Goal: Task Accomplishment & Management: Manage account settings

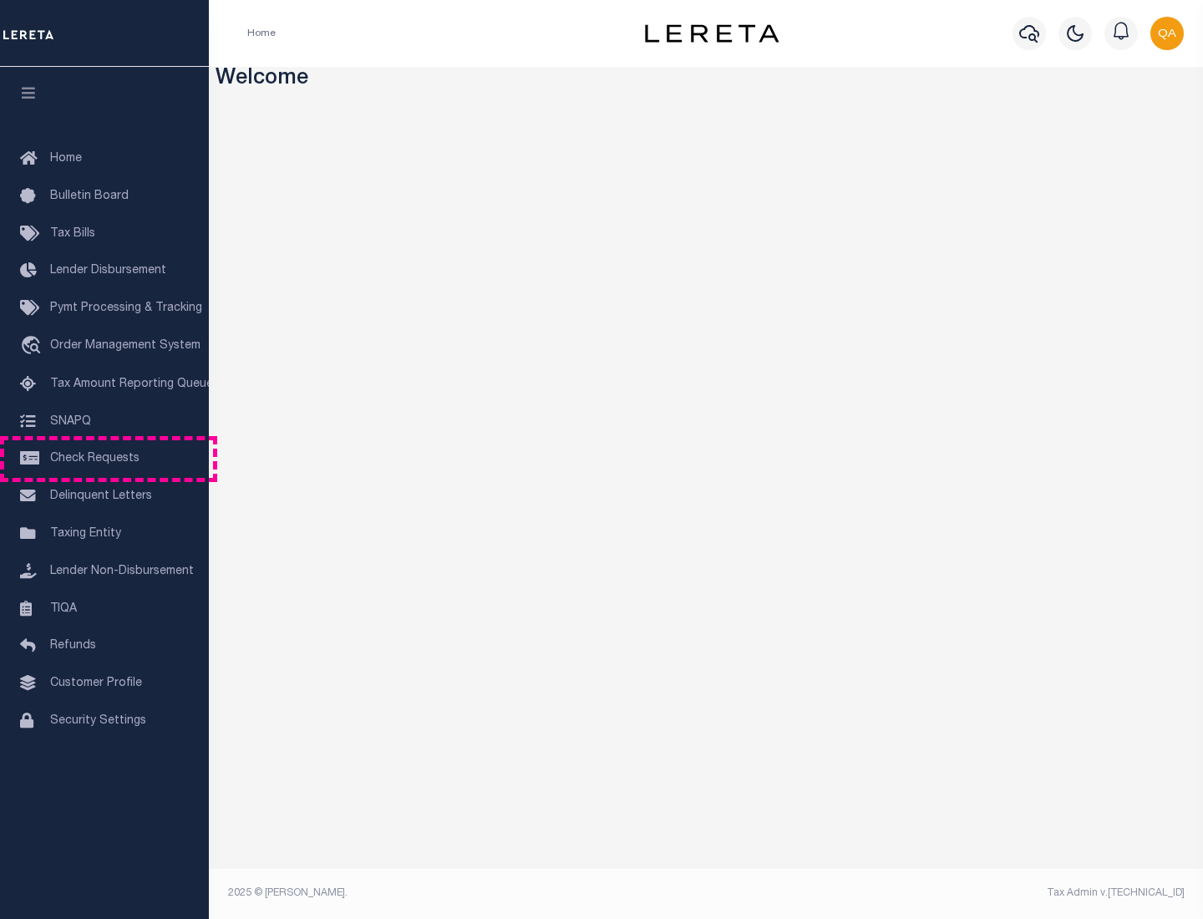
click at [104, 459] on span "Check Requests" at bounding box center [94, 459] width 89 height 12
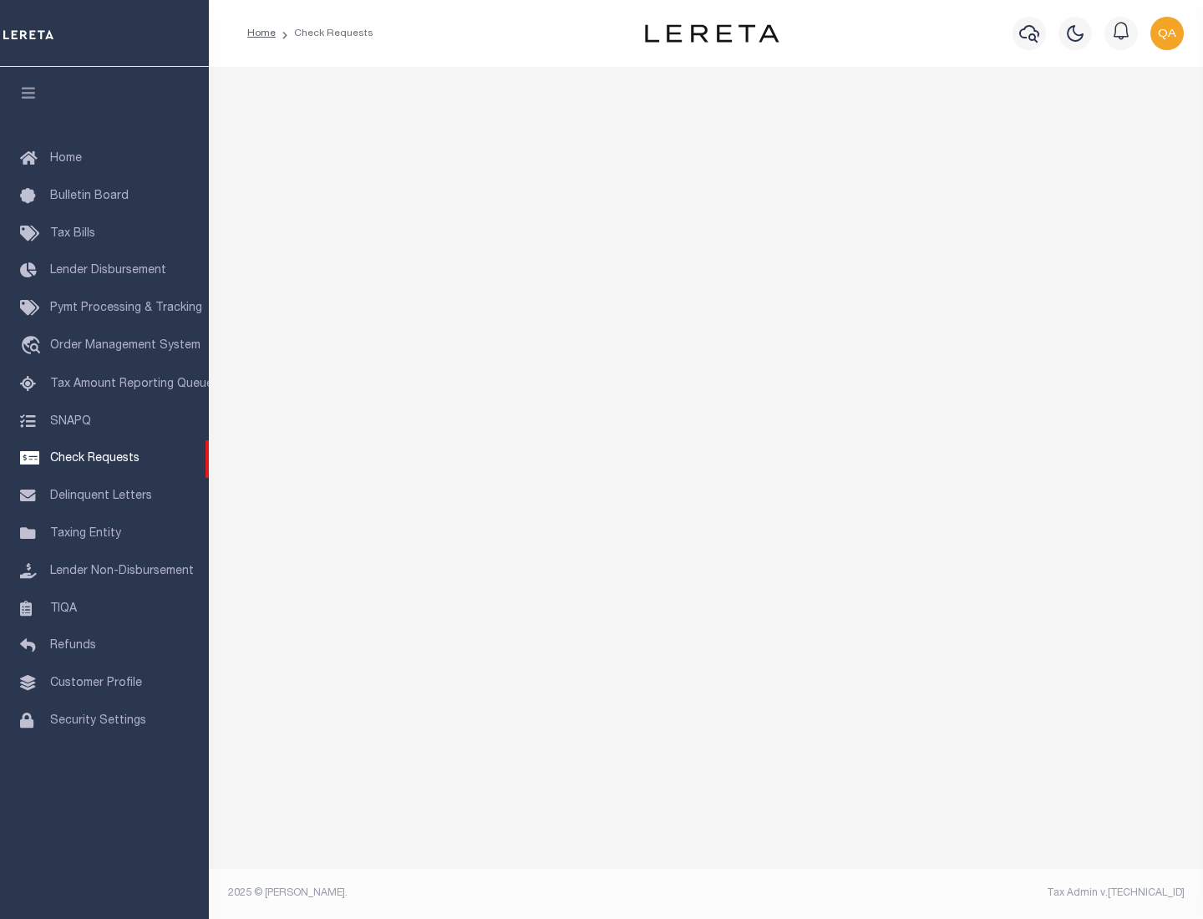
select select "50"
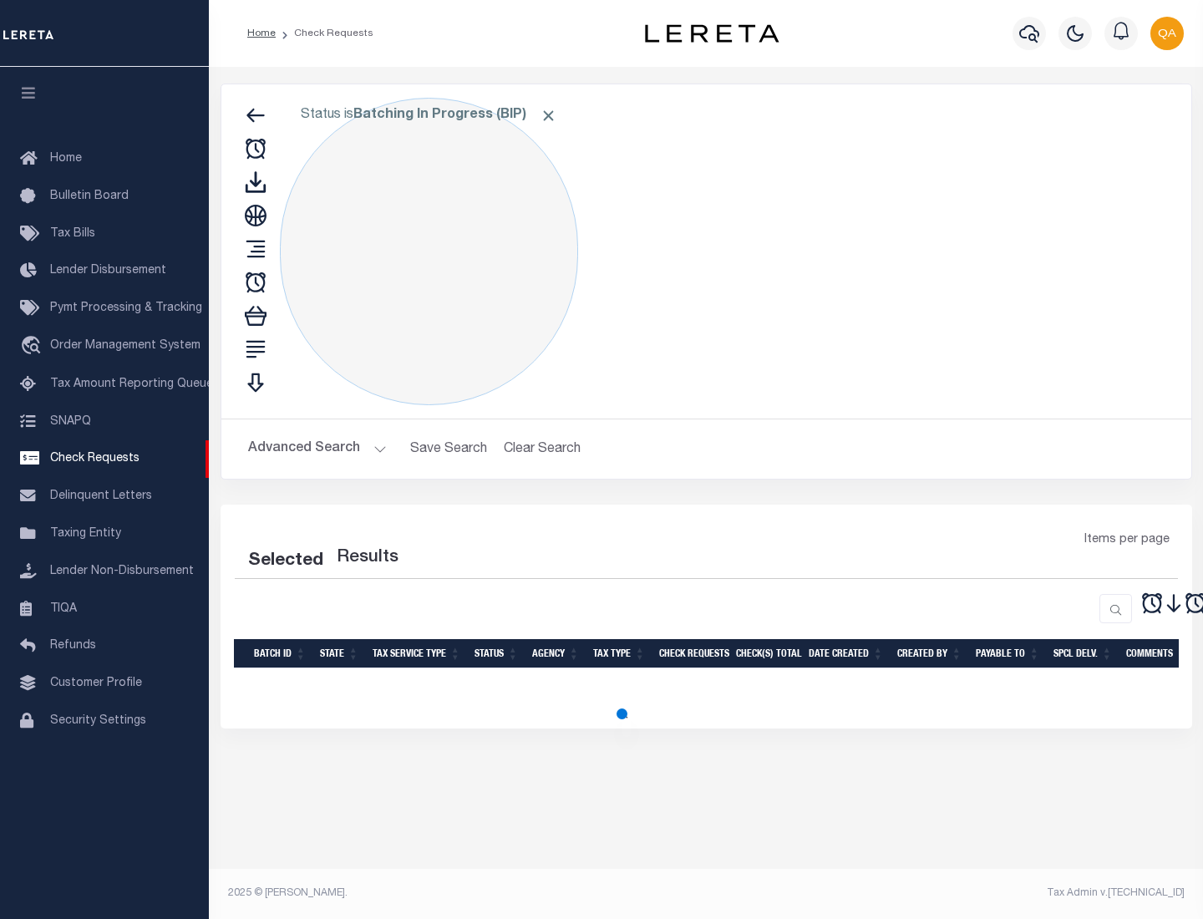
select select "50"
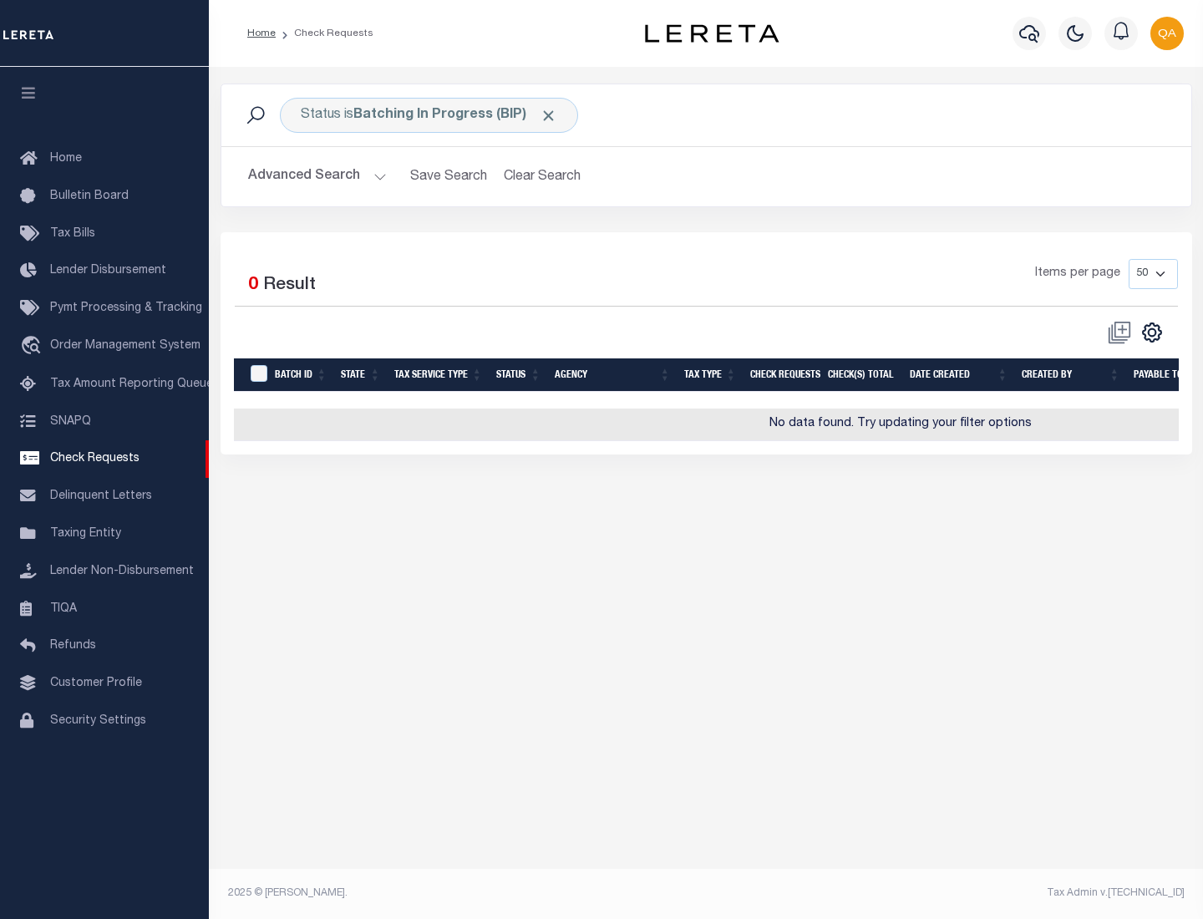
click at [549, 115] on span "Click to Remove" at bounding box center [549, 116] width 18 height 18
